Goal: Transaction & Acquisition: Purchase product/service

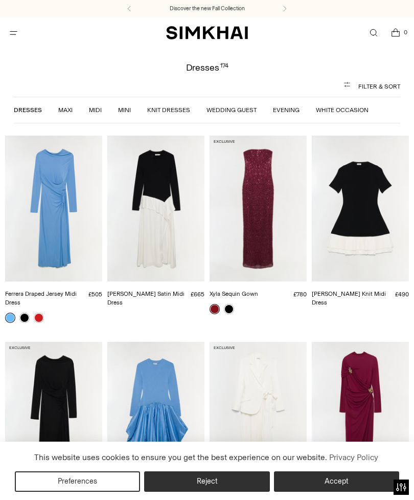
click at [358, 85] on button "Filter & Sort" at bounding box center [207, 86] width 387 height 20
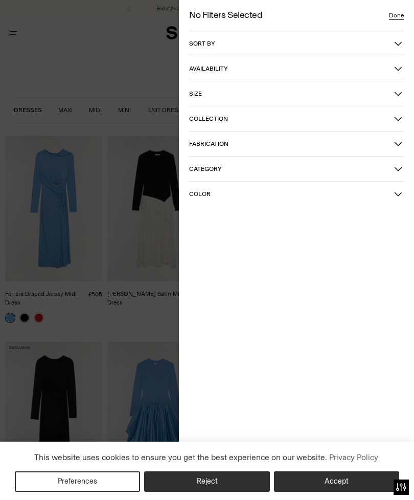
click at [203, 188] on button "Color" at bounding box center [296, 194] width 215 height 25
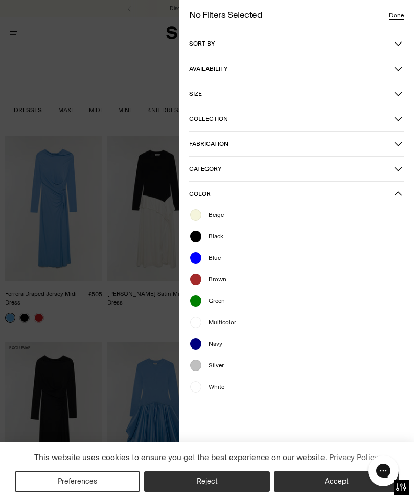
click at [199, 386] on div at bounding box center [195, 386] width 13 height 13
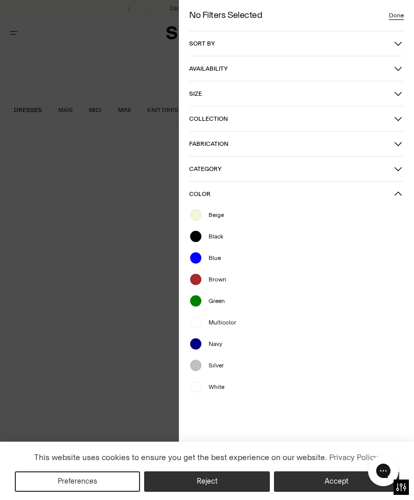
click at [192, 489] on button "Reject" at bounding box center [206, 481] width 125 height 20
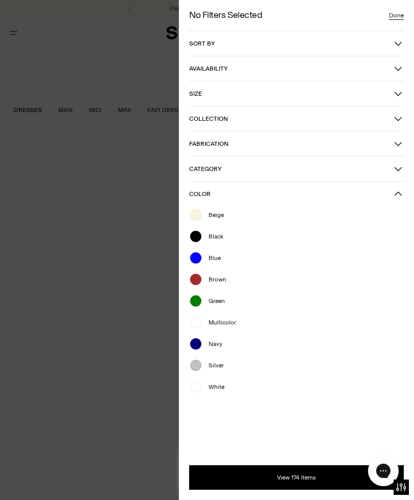
click at [268, 479] on button "View 174 Items" at bounding box center [296, 477] width 215 height 25
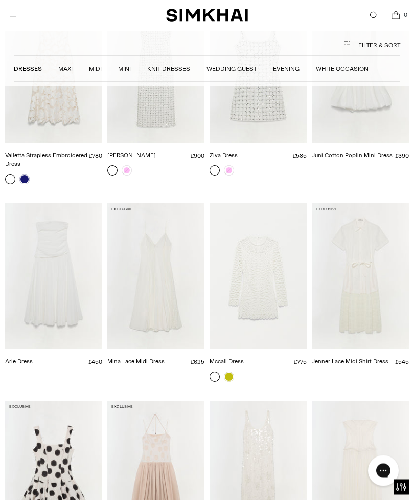
scroll to position [336, 0]
click at [138, 306] on img "Mina Lace Midi Dress" at bounding box center [155, 276] width 97 height 146
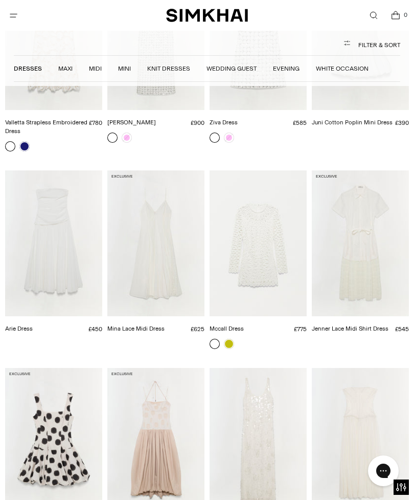
click at [253, 278] on img "Mccall Dress" at bounding box center [258, 243] width 97 height 146
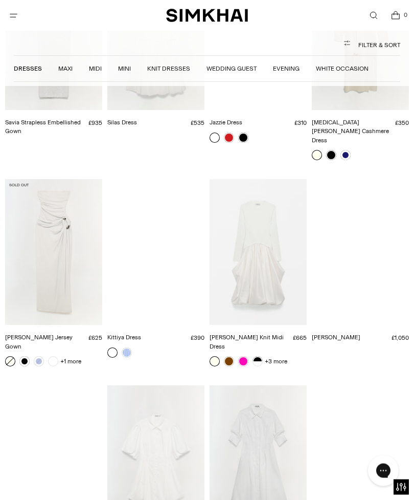
scroll to position [970, 0]
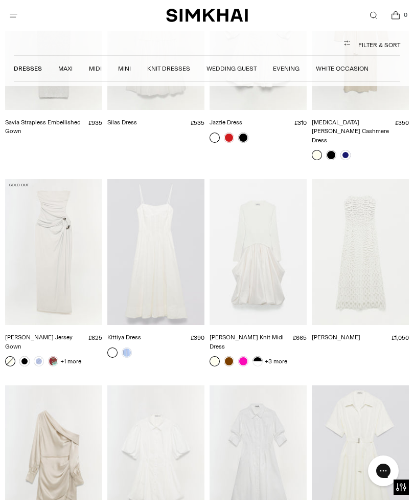
click at [156, 265] on img "Kittiya Dress" at bounding box center [155, 252] width 97 height 146
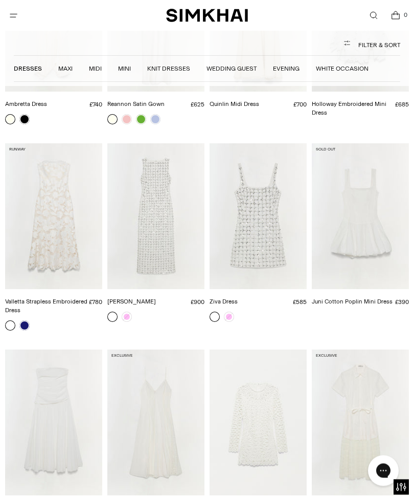
scroll to position [0, 0]
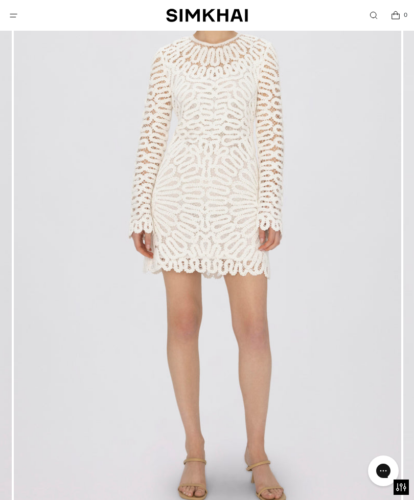
scroll to position [163, 0]
